Goal: Task Accomplishment & Management: Manage account settings

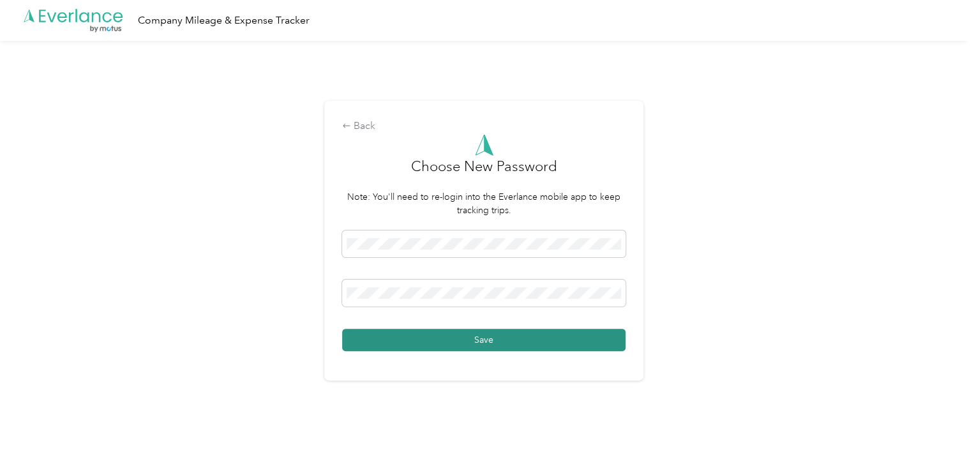
click at [495, 338] on button "Save" at bounding box center [483, 340] width 283 height 22
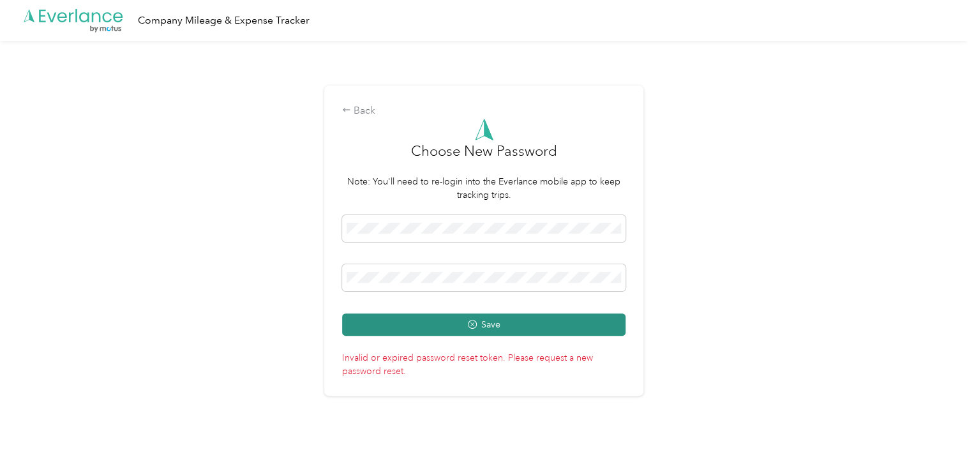
click at [497, 324] on button "Save" at bounding box center [483, 324] width 283 height 22
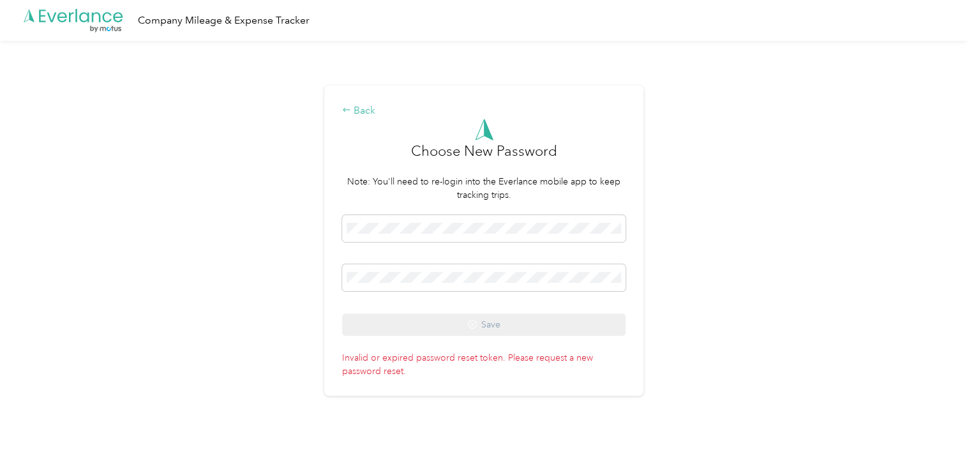
click at [363, 105] on div "Back" at bounding box center [483, 110] width 283 height 15
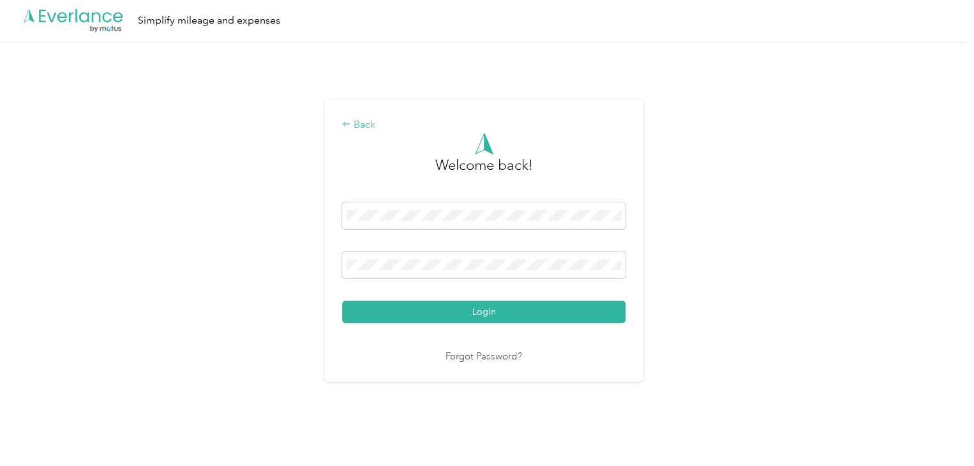
click at [368, 129] on div "Back" at bounding box center [483, 124] width 283 height 15
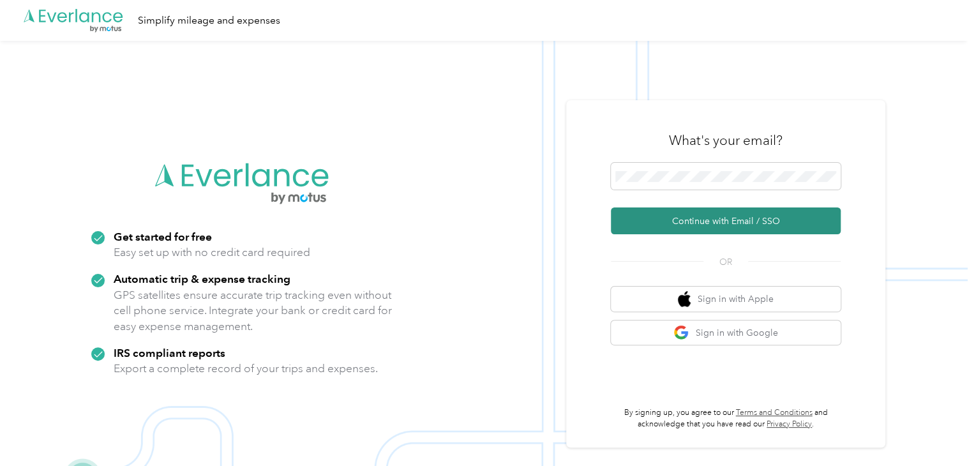
click at [737, 223] on button "Continue with Email / SSO" at bounding box center [726, 220] width 230 height 27
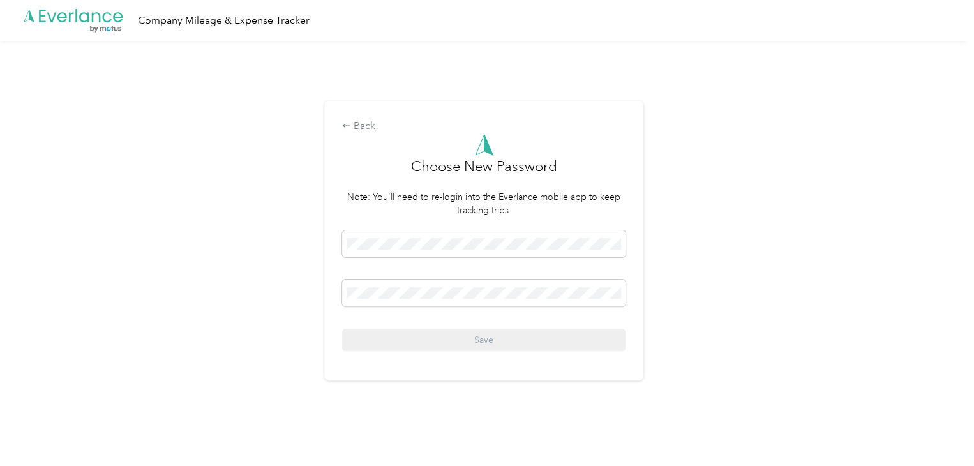
click at [396, 142] on div at bounding box center [483, 145] width 283 height 22
click at [363, 119] on div "Back" at bounding box center [483, 126] width 283 height 15
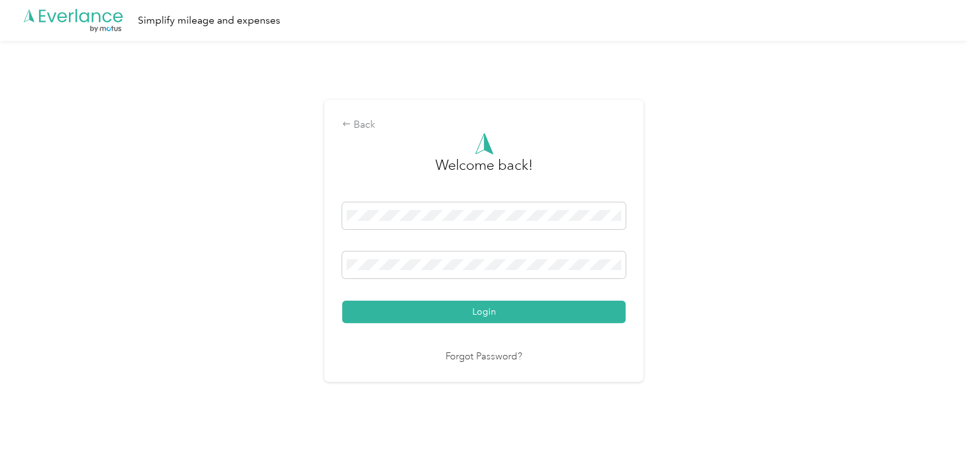
click at [363, 118] on div "Back" at bounding box center [483, 124] width 283 height 15
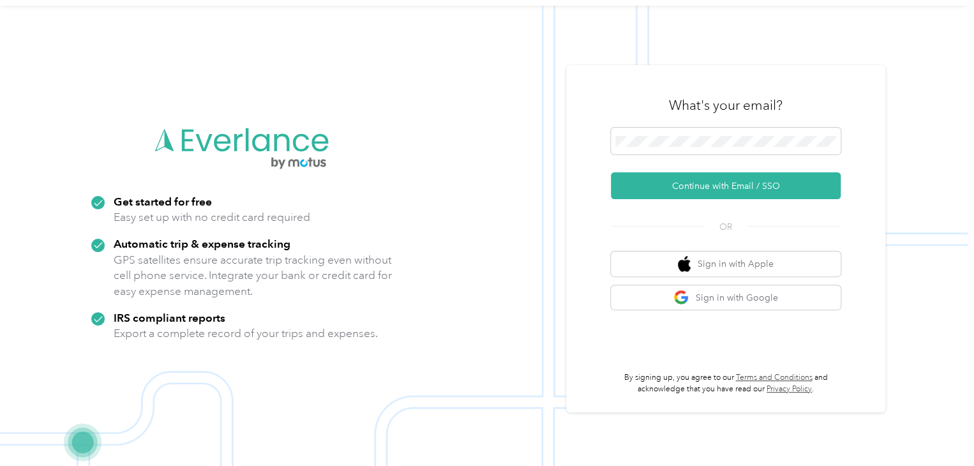
scroll to position [41, 0]
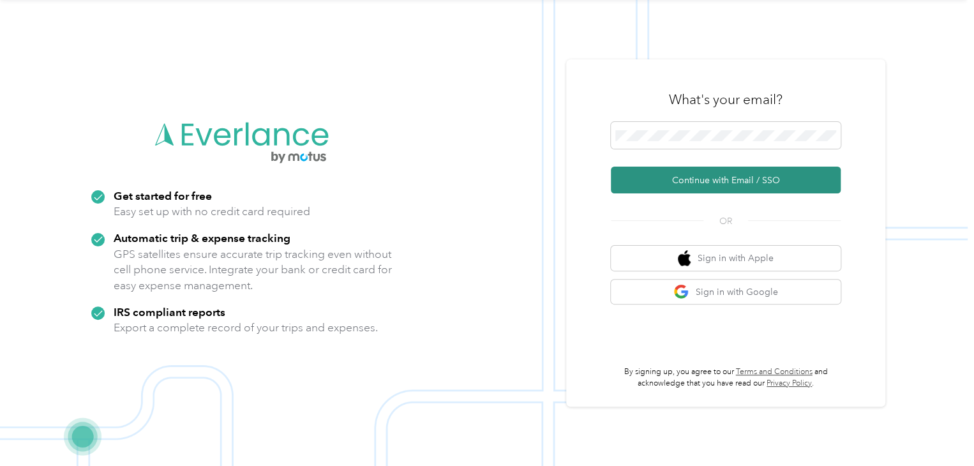
click at [720, 175] on button "Continue with Email / SSO" at bounding box center [726, 180] width 230 height 27
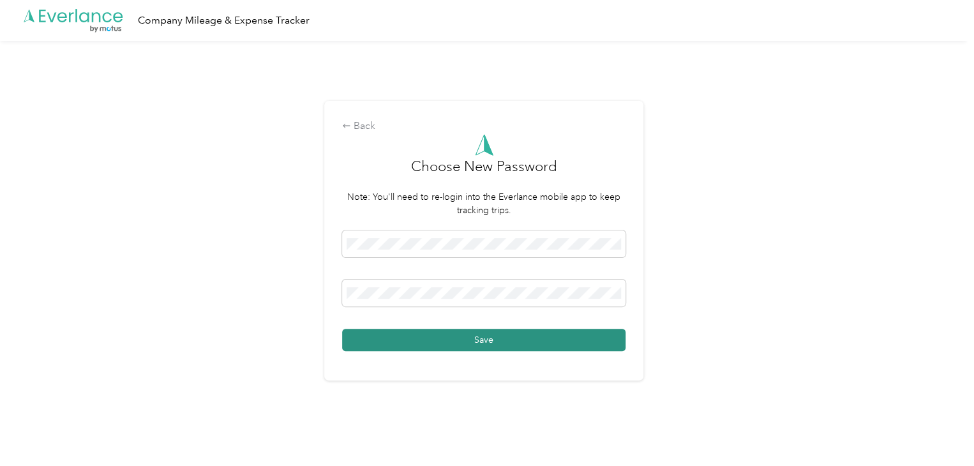
click at [498, 335] on button "Save" at bounding box center [483, 340] width 283 height 22
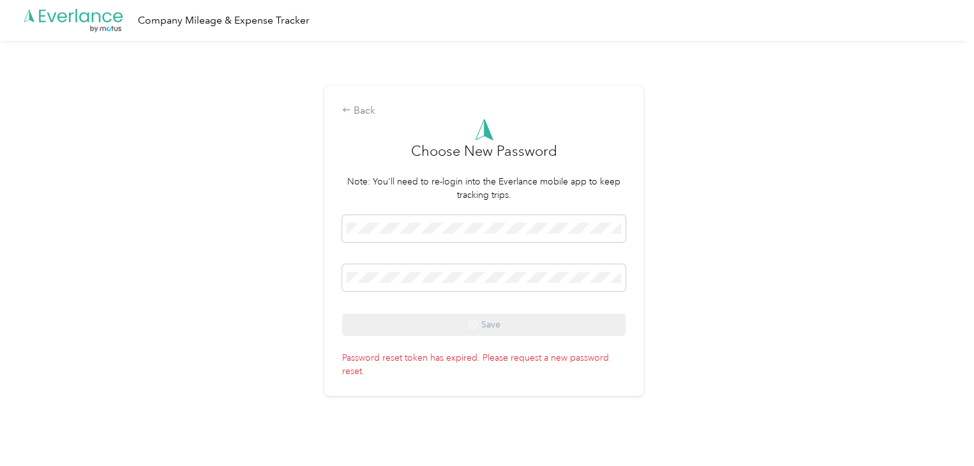
click at [518, 357] on p "Password reset token has expired. Please request a new password reset." at bounding box center [483, 361] width 283 height 31
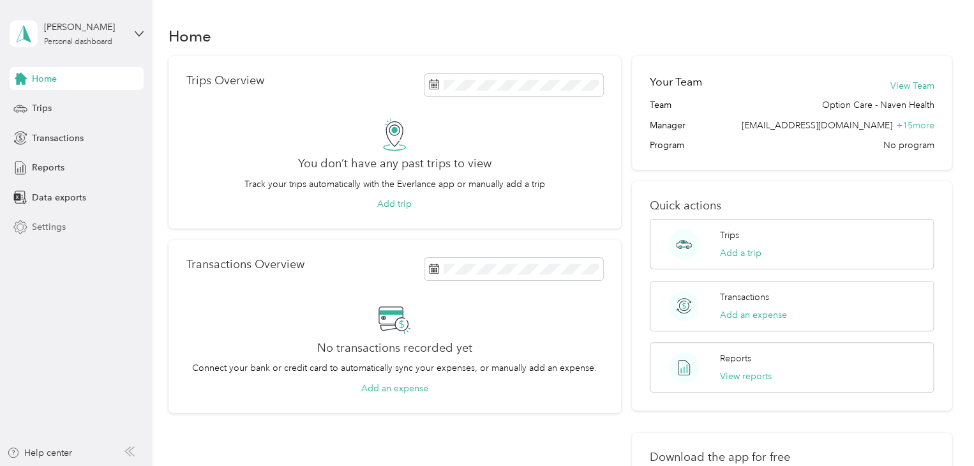
click at [48, 227] on span "Settings" at bounding box center [49, 226] width 34 height 13
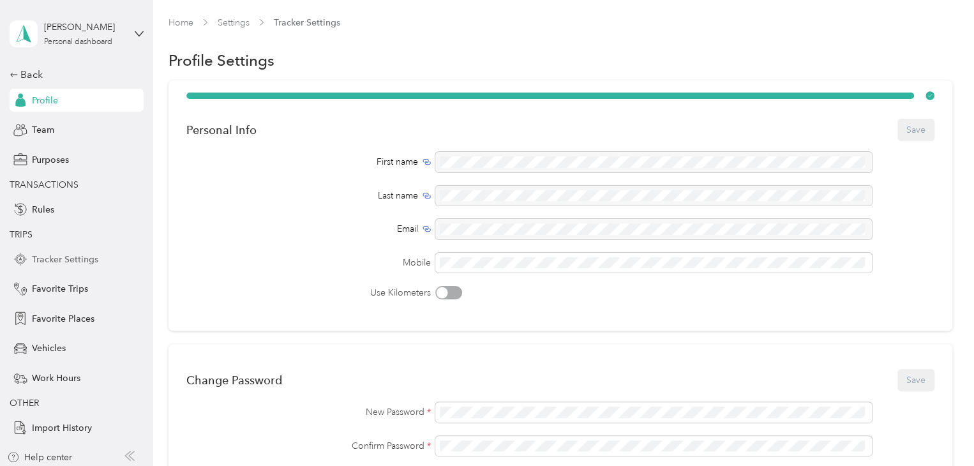
click at [42, 264] on span "Tracker Settings" at bounding box center [65, 259] width 66 height 13
